Goal: Information Seeking & Learning: Learn about a topic

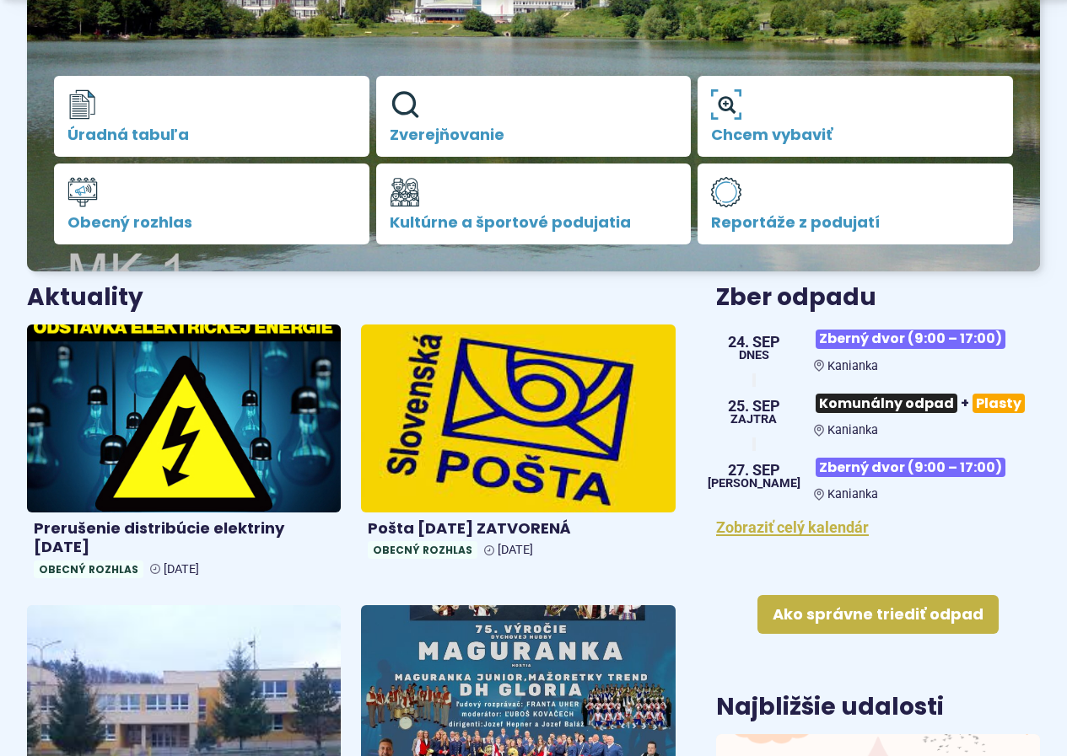
scroll to position [506, 0]
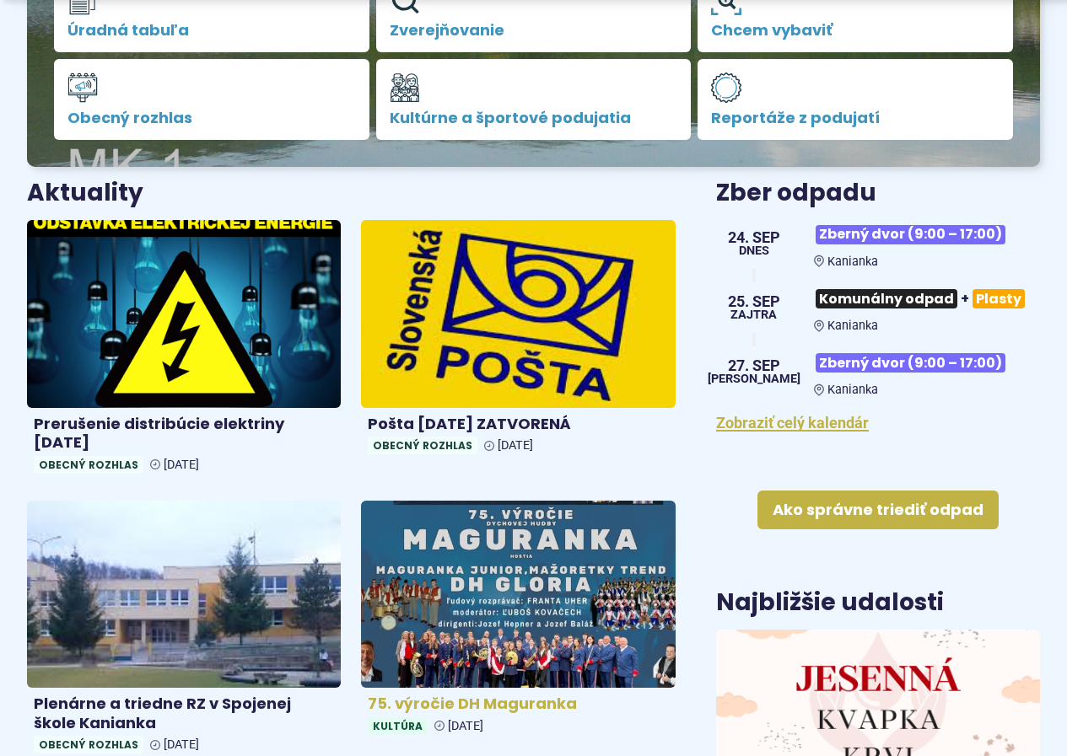
click at [532, 586] on img at bounding box center [517, 595] width 361 height 216
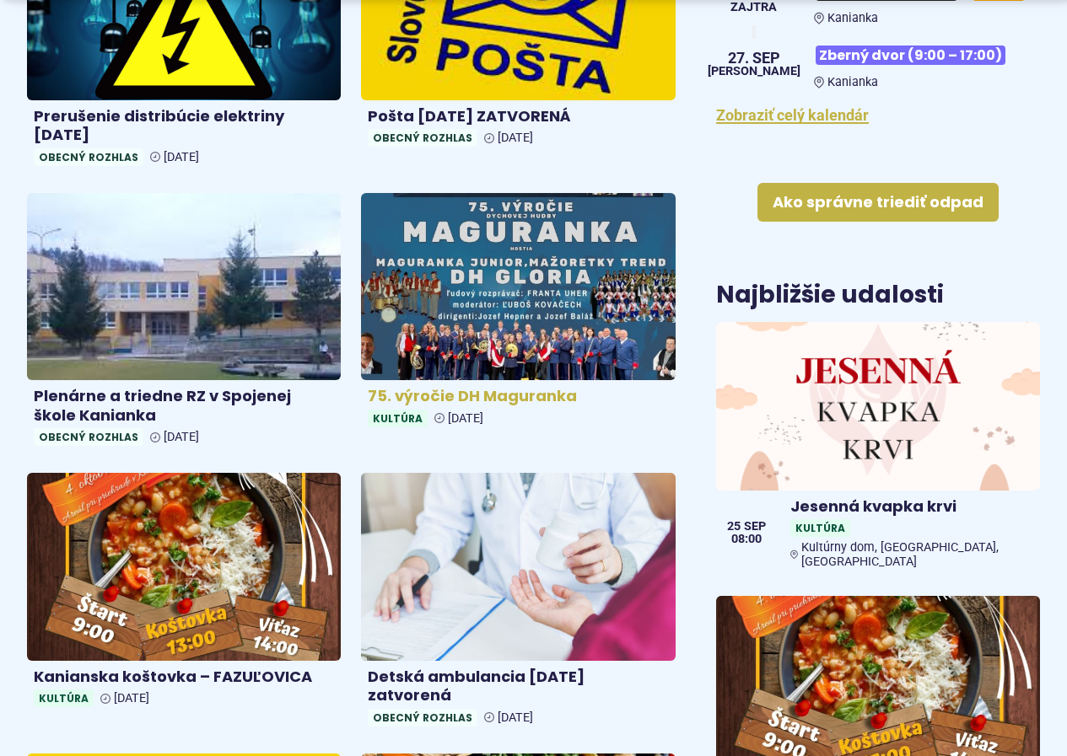
scroll to position [843, 0]
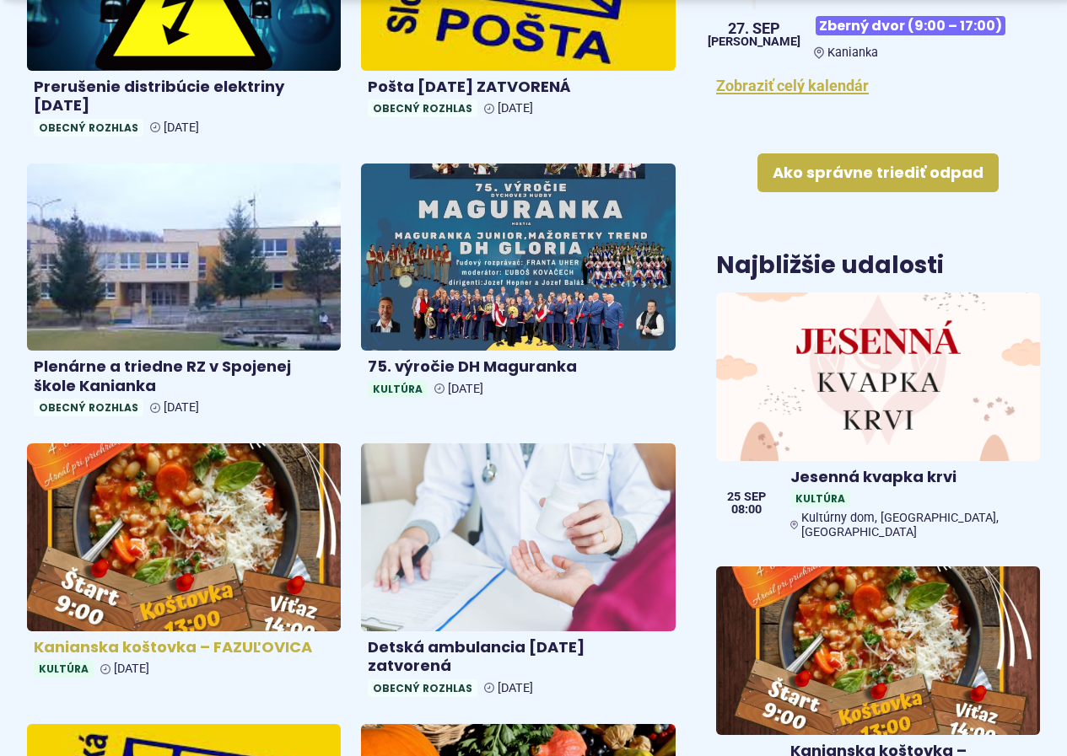
click at [142, 582] on img at bounding box center [183, 538] width 361 height 216
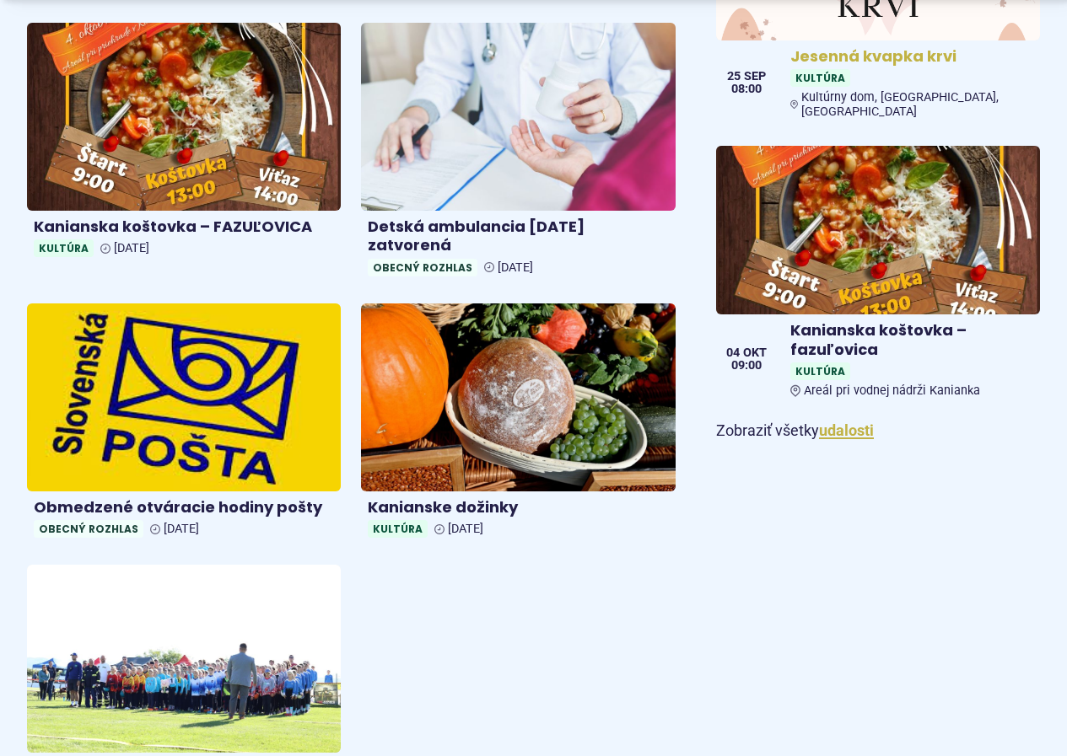
scroll to position [1265, 0]
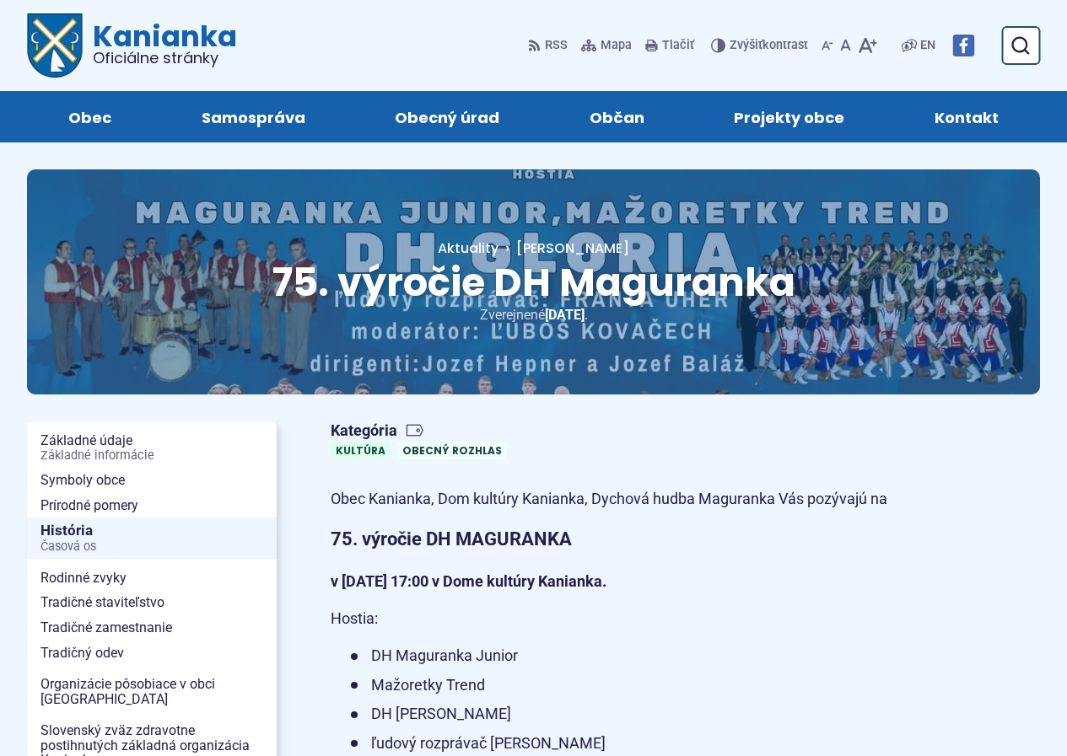
click at [844, 348] on div "75. výročie DH Maguranka Hlavná stránka Aktuality 75. výročie DH Maguranka Zver…" at bounding box center [533, 281] width 1013 height 225
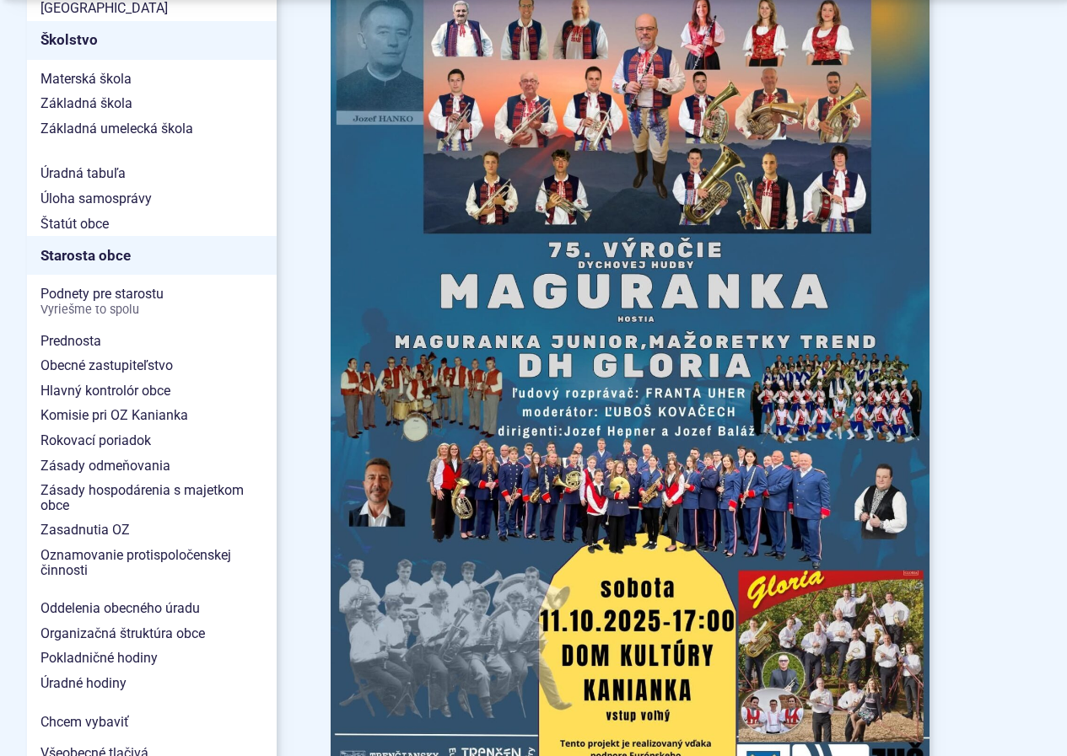
scroll to position [1096, 0]
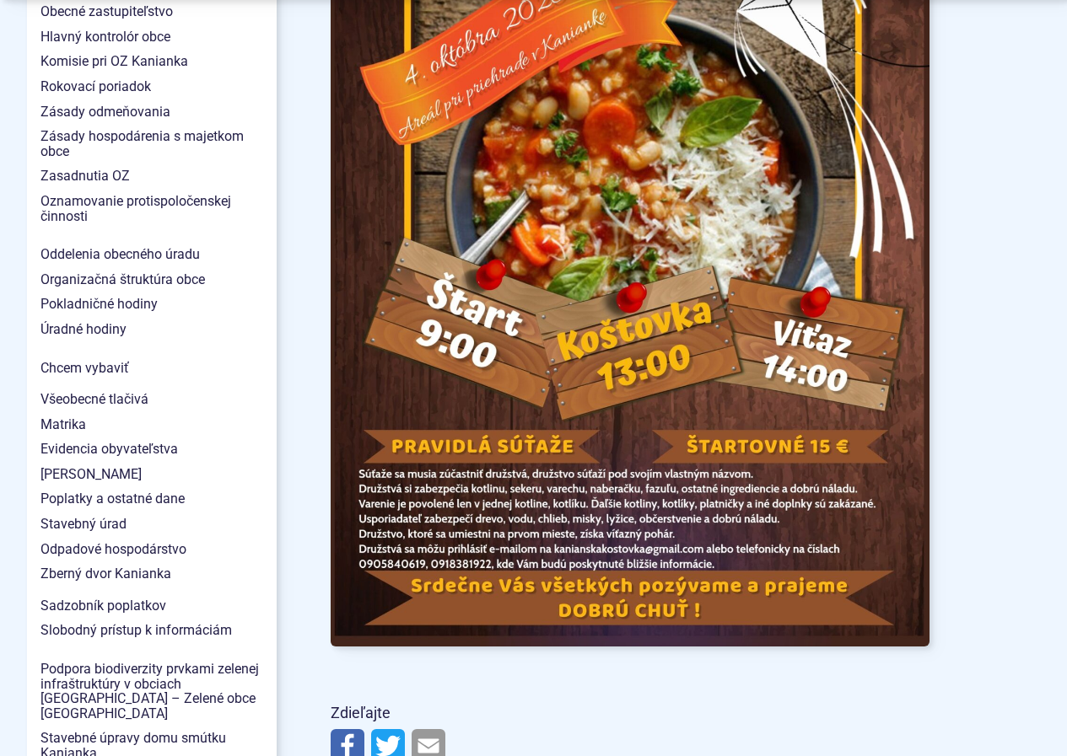
scroll to position [1349, 0]
